Goal: Task Accomplishment & Management: Complete application form

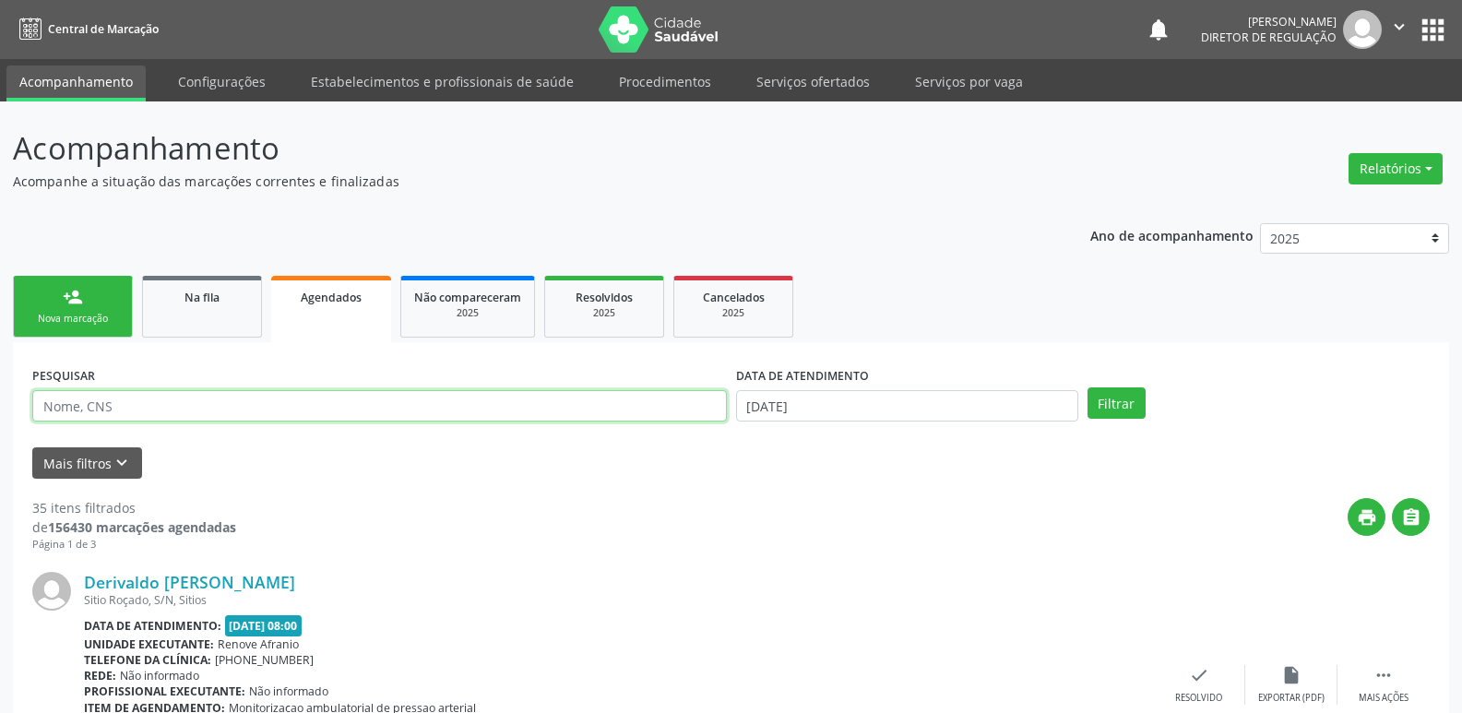
click at [214, 410] on input "text" at bounding box center [379, 405] width 694 height 31
type input "ROGELIO"
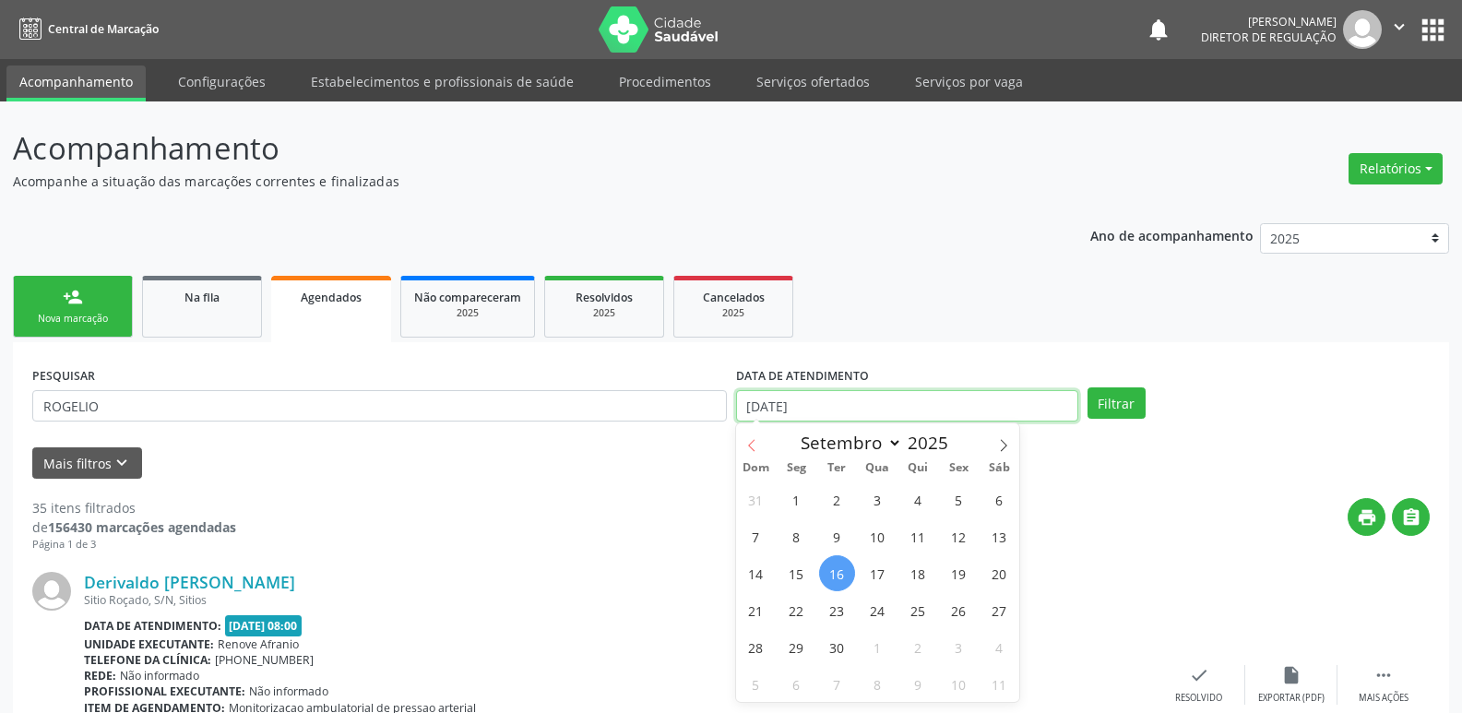
click at [754, 415] on input "[DATE]" at bounding box center [907, 405] width 342 height 31
click at [753, 444] on icon at bounding box center [751, 445] width 13 height 13
select select "6"
click at [840, 498] on span "1" at bounding box center [837, 499] width 36 height 36
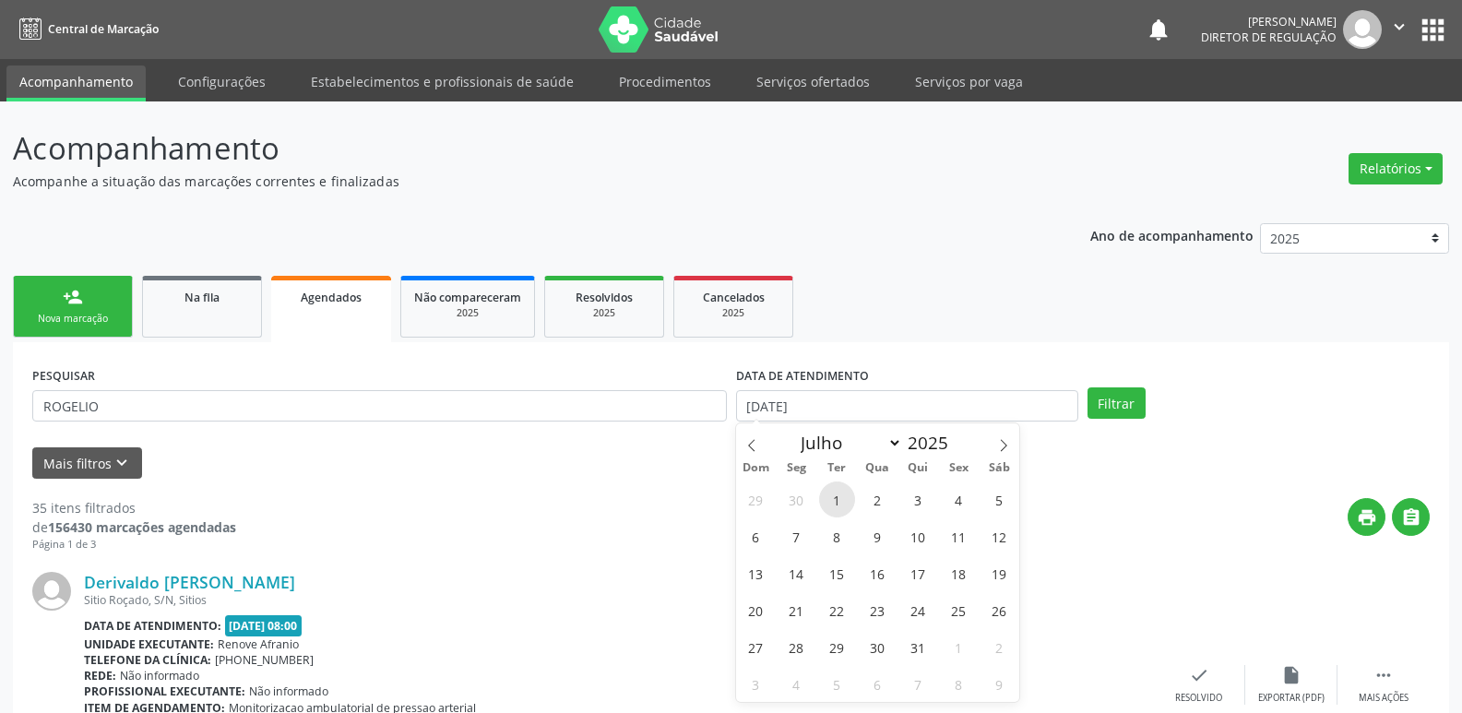
type input "[DATE]"
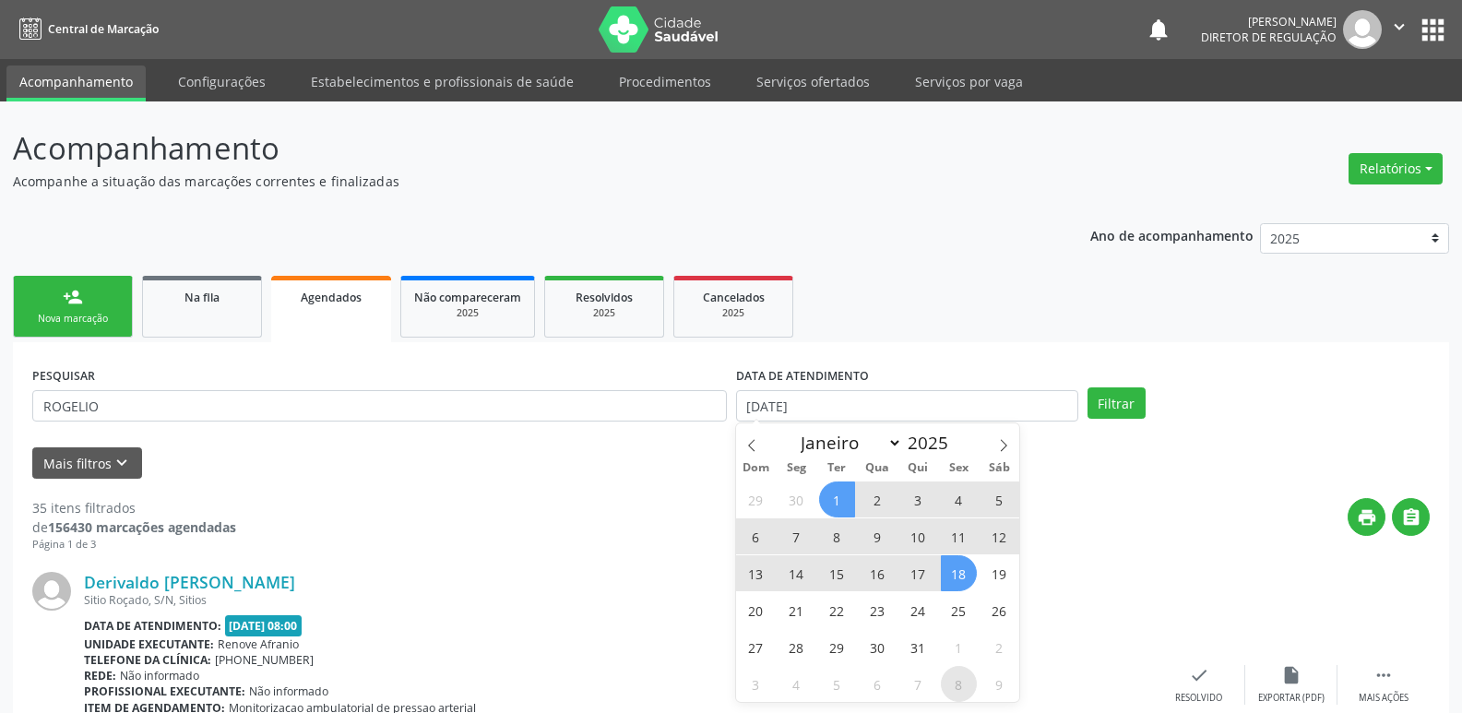
scroll to position [184, 0]
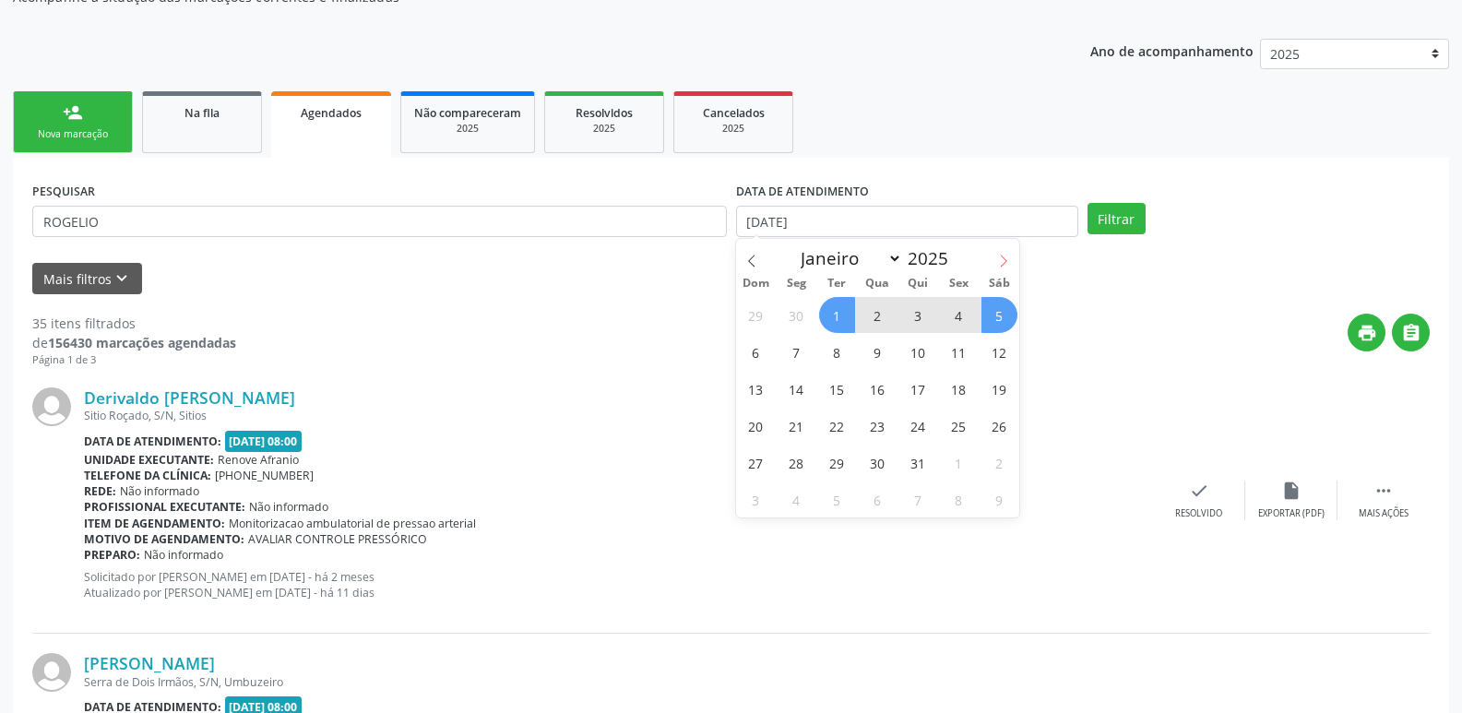
click at [1002, 255] on icon at bounding box center [1003, 261] width 13 height 13
click at [1005, 264] on icon at bounding box center [1003, 261] width 13 height 13
select select "8"
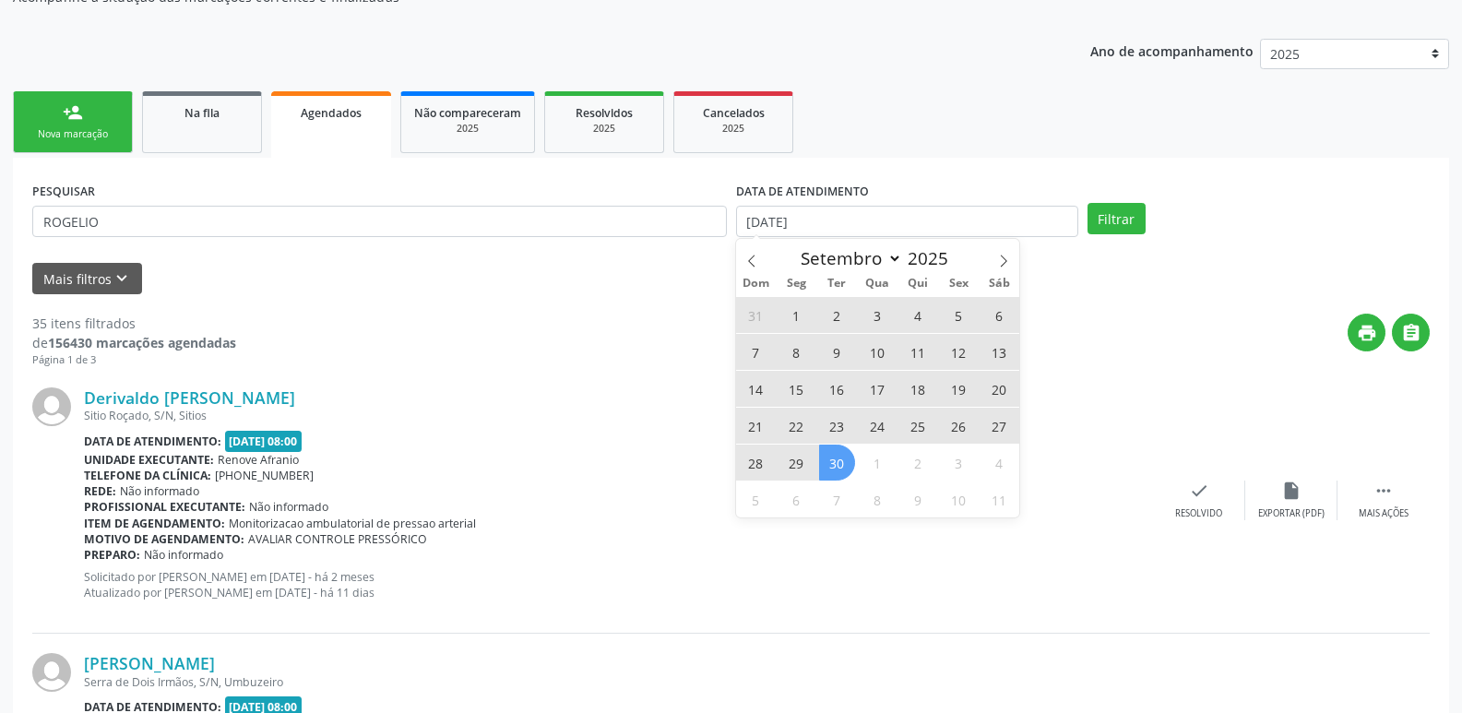
click at [838, 467] on span "30" at bounding box center [837, 462] width 36 height 36
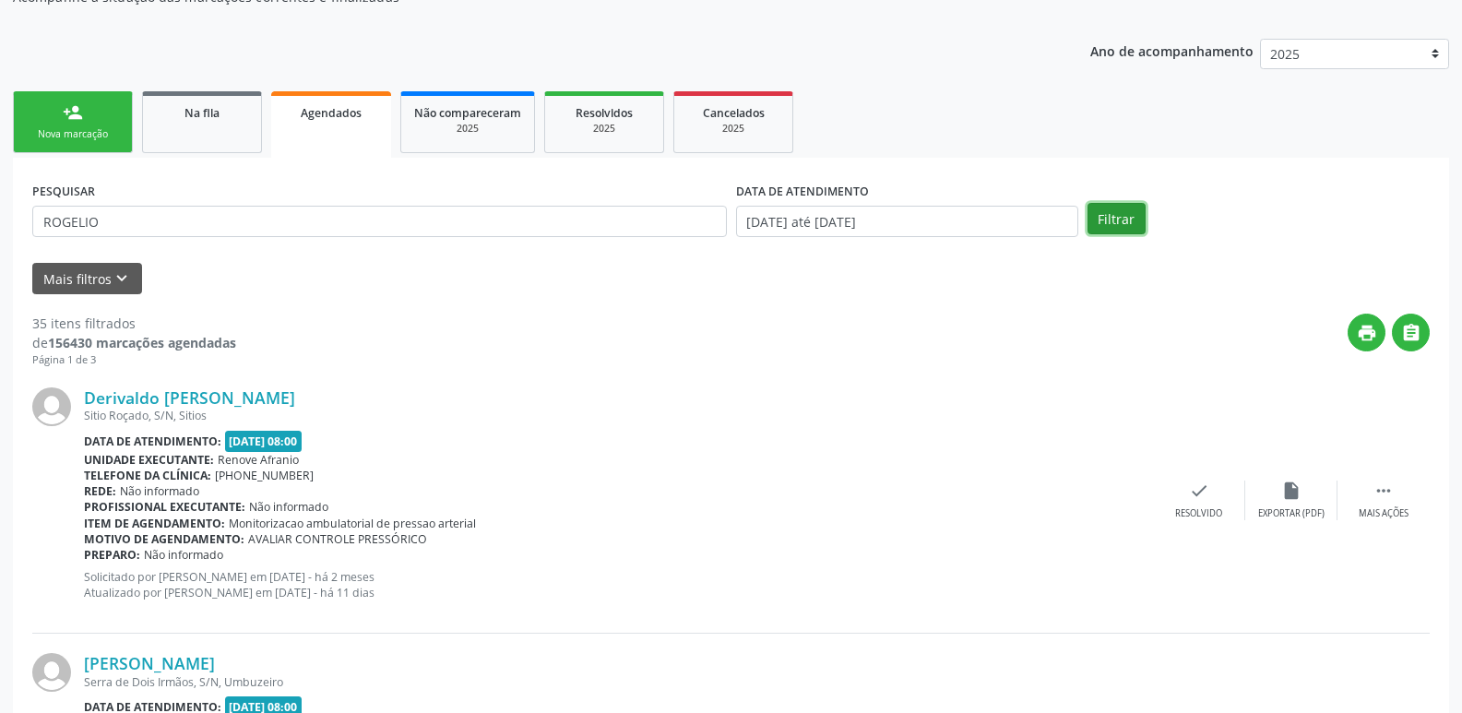
click at [1115, 218] on button "Filtrar" at bounding box center [1116, 218] width 58 height 31
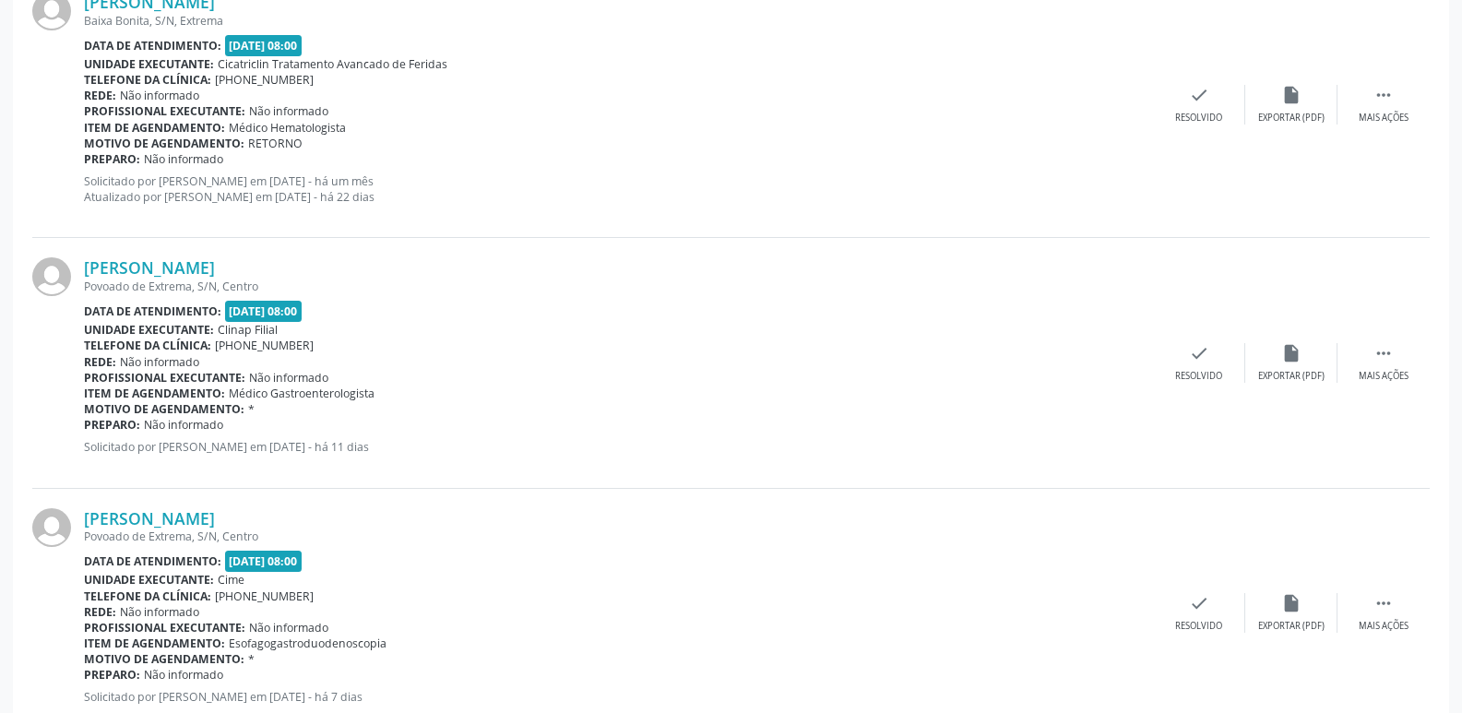
scroll to position [887, 0]
